Goal: Task Accomplishment & Management: Manage account settings

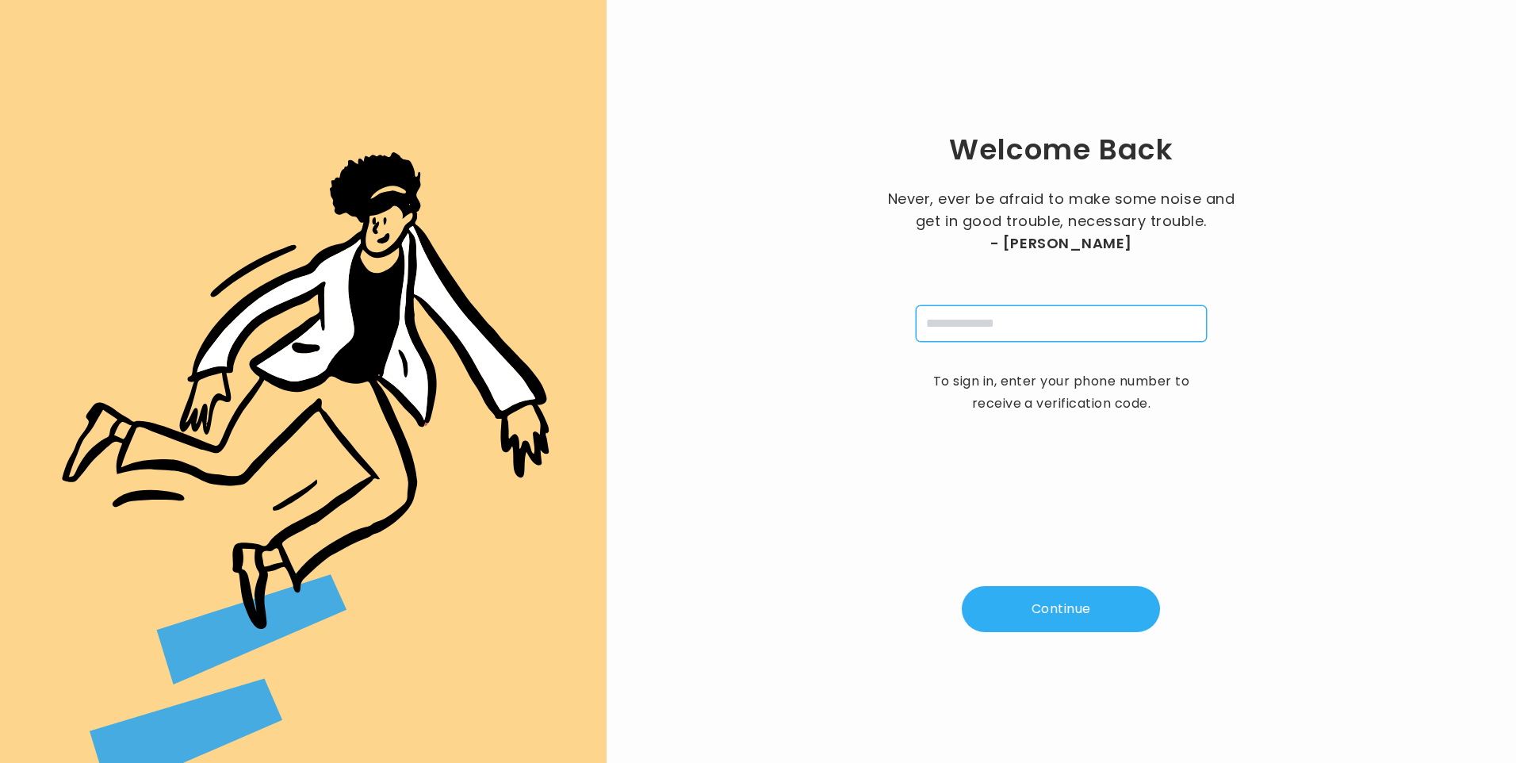
click at [966, 326] on input "tel" at bounding box center [1061, 323] width 291 height 36
type input "**********"
click at [1066, 612] on button "Continue" at bounding box center [1061, 609] width 198 height 46
type input "*"
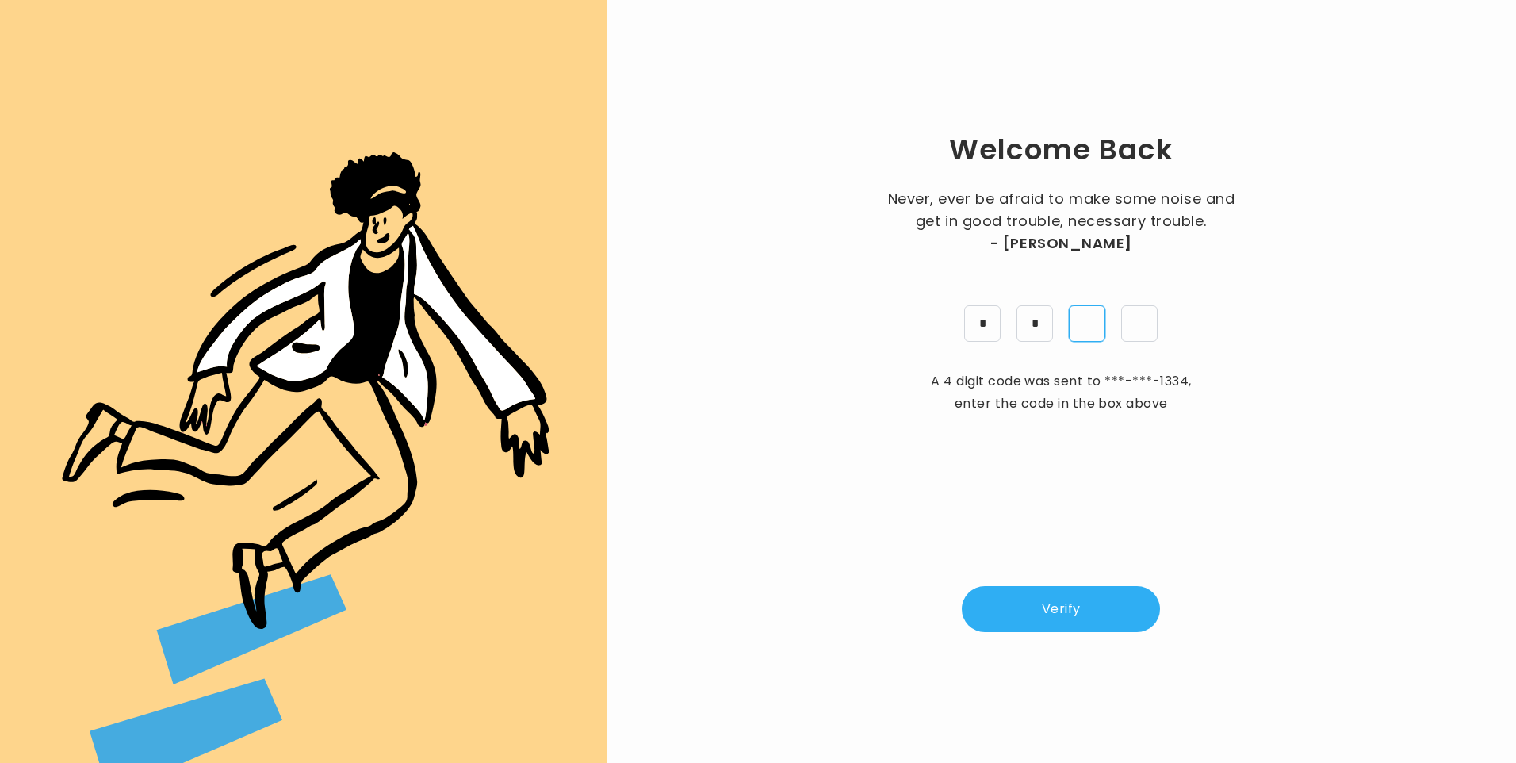
type input "*"
click at [1058, 593] on button "Verify" at bounding box center [1061, 609] width 198 height 46
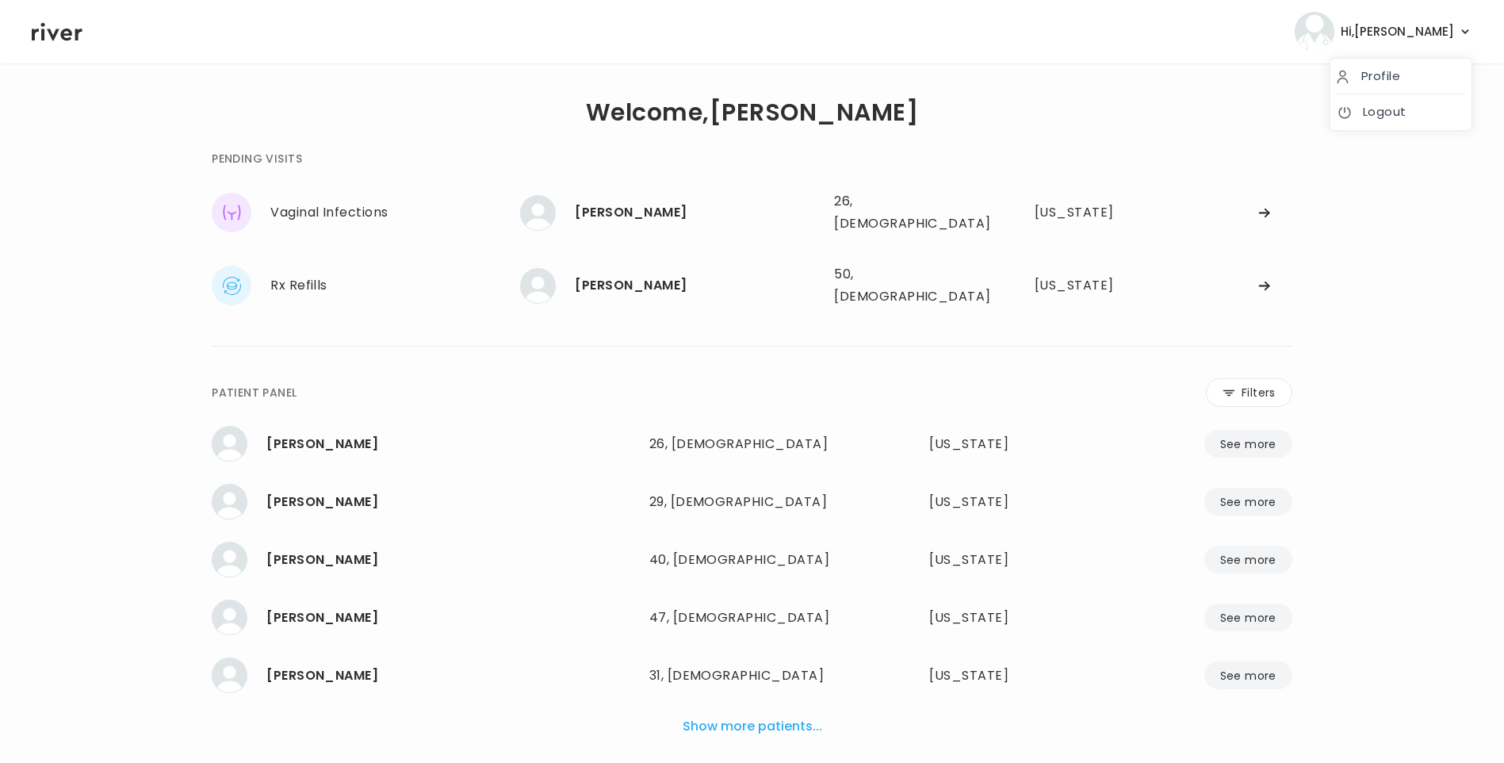
click at [1449, 28] on span "Hi, Lisa" at bounding box center [1397, 32] width 113 height 22
click at [1406, 109] on link "Logout" at bounding box center [1401, 112] width 128 height 22
